Goal: Check status: Check status

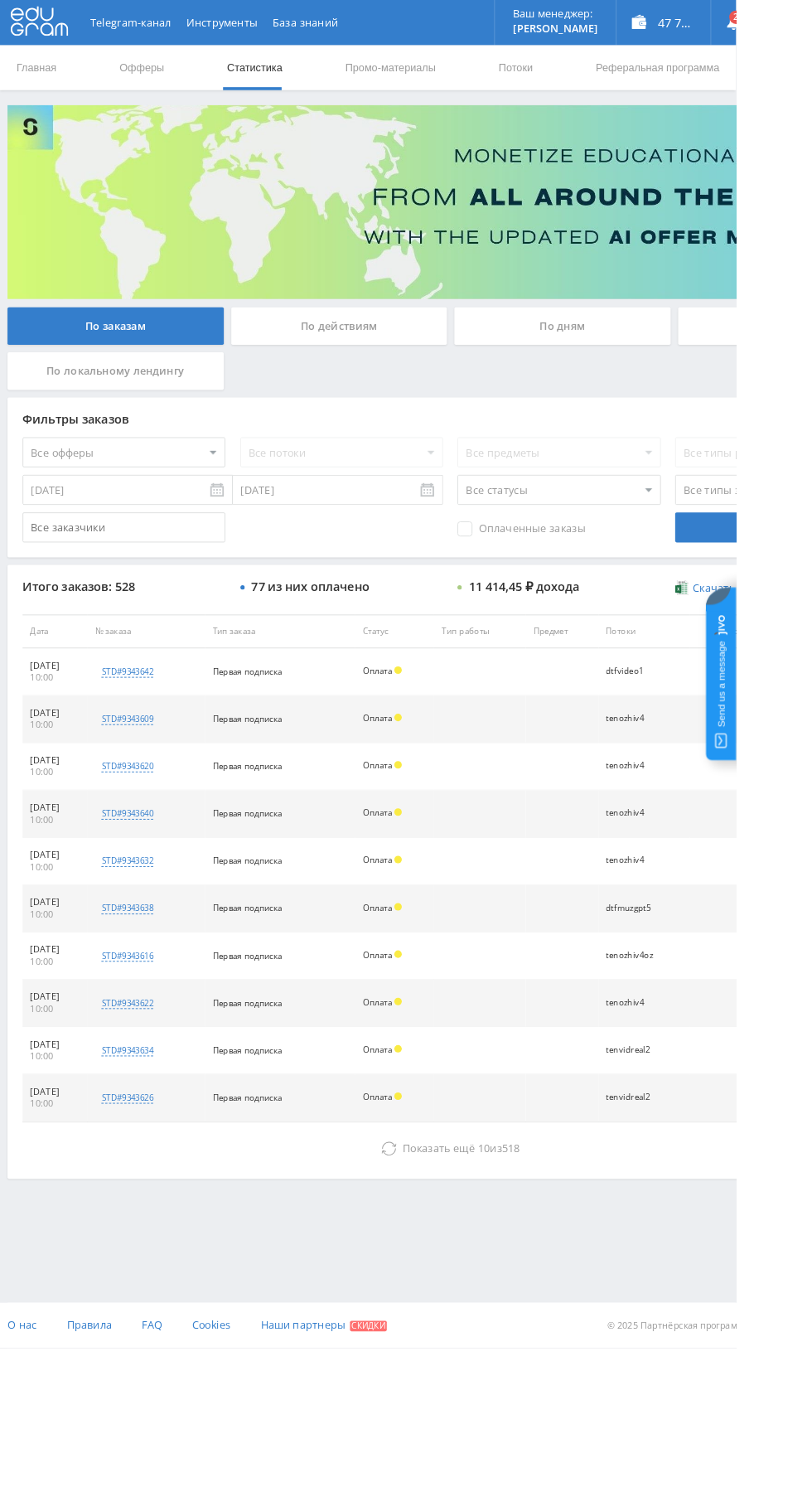
click at [426, 1264] on icon at bounding box center [429, 1267] width 17 height 17
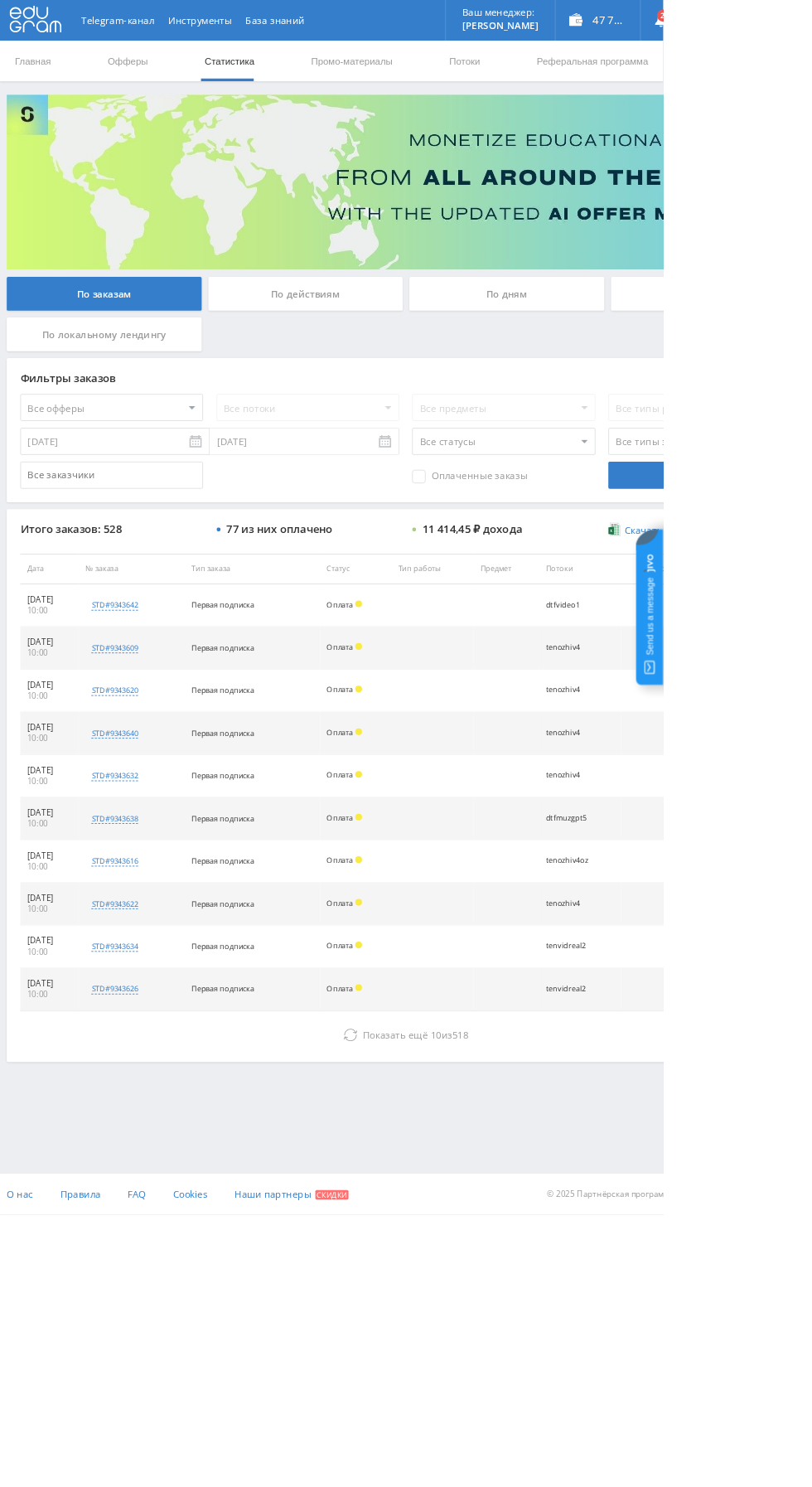
click at [613, 350] on div "По дням" at bounding box center [621, 360] width 239 height 42
click at [0, 0] on input "По дням" at bounding box center [0, 0] width 0 height 0
